Goal: Check status: Check status

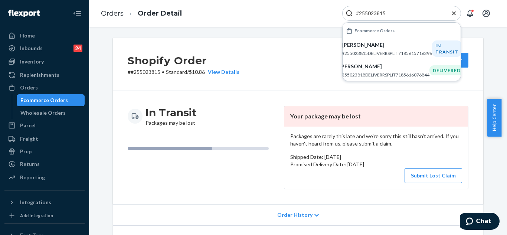
click at [454, 12] on icon "Close Search" at bounding box center [453, 13] width 7 height 7
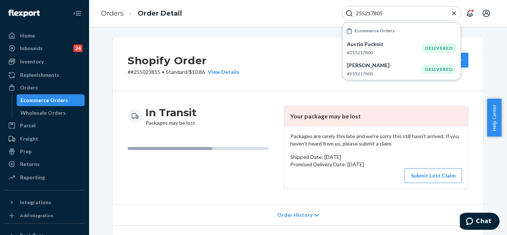
click at [356, 13] on input "255217805" at bounding box center [398, 13] width 91 height 7
type input "#255217805"
click at [451, 11] on icon "Close Search" at bounding box center [453, 13] width 7 height 7
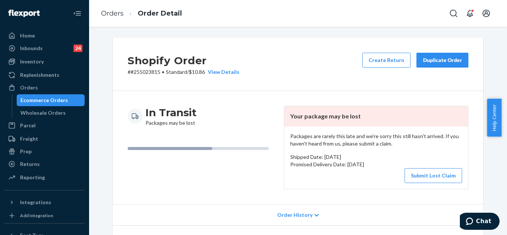
click at [440, 14] on div "Orders Order Detail" at bounding box center [298, 13] width 418 height 27
drag, startPoint x: 440, startPoint y: 14, endPoint x: 445, endPoint y: 12, distance: 5.2
click at [441, 14] on div "Orders Order Detail" at bounding box center [298, 13] width 418 height 27
click at [447, 12] on button "Open Search Box" at bounding box center [453, 13] width 15 height 15
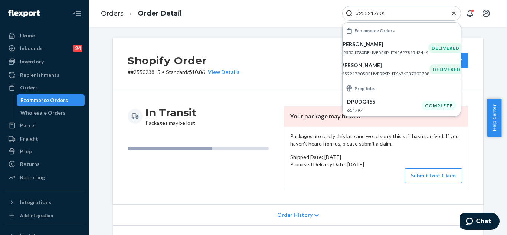
type input "#255217805"
click at [456, 12] on icon "Close Search" at bounding box center [453, 13] width 7 height 7
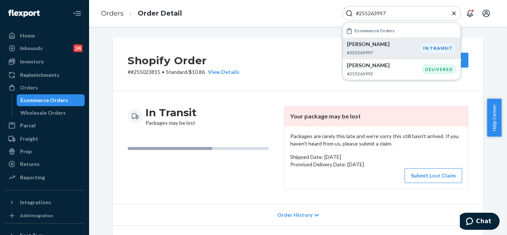
type input "#255263997"
click at [402, 51] on p "#255263997" at bounding box center [383, 52] width 73 height 6
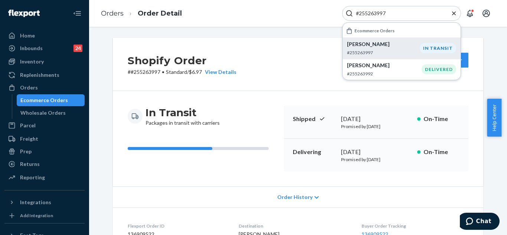
click at [455, 12] on icon "Close Search" at bounding box center [454, 13] width 4 height 4
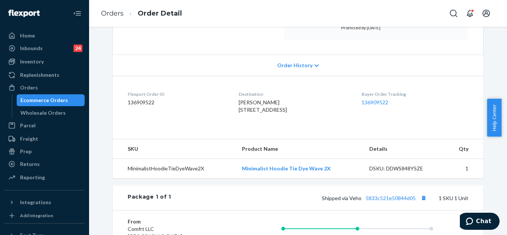
scroll to position [148, 0]
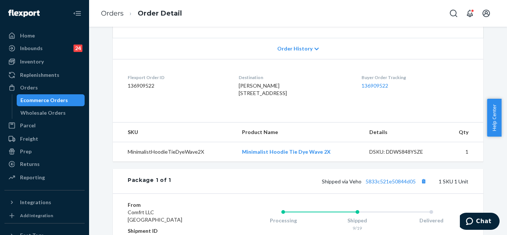
click at [286, 46] on span "Order History" at bounding box center [294, 48] width 35 height 7
click at [301, 50] on span "Order History" at bounding box center [294, 48] width 35 height 7
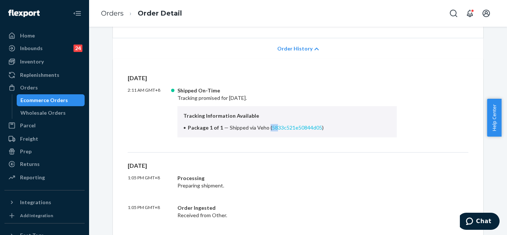
drag, startPoint x: 264, startPoint y: 128, endPoint x: 278, endPoint y: 128, distance: 13.7
click at [275, 128] on span "Shipped via Veho ( 5833c521e50844d05 )" at bounding box center [277, 127] width 94 height 6
click at [319, 128] on li "Package 1 of 1 — Shipped via Veho ( 5833c521e50844d05 )" at bounding box center [286, 127] width 207 height 7
drag, startPoint x: 264, startPoint y: 128, endPoint x: 319, endPoint y: 125, distance: 54.6
click at [319, 125] on li "Package 1 of 1 — Shipped via Veho ( 5833c521e50844d05 )" at bounding box center [286, 127] width 207 height 7
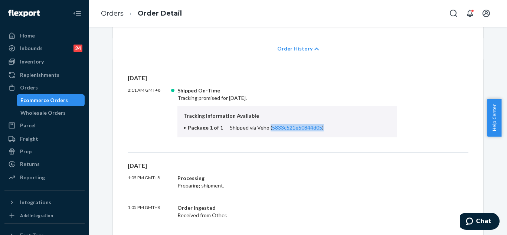
copy span "( 5833c521e50844d05 )"
